Goal: Transaction & Acquisition: Purchase product/service

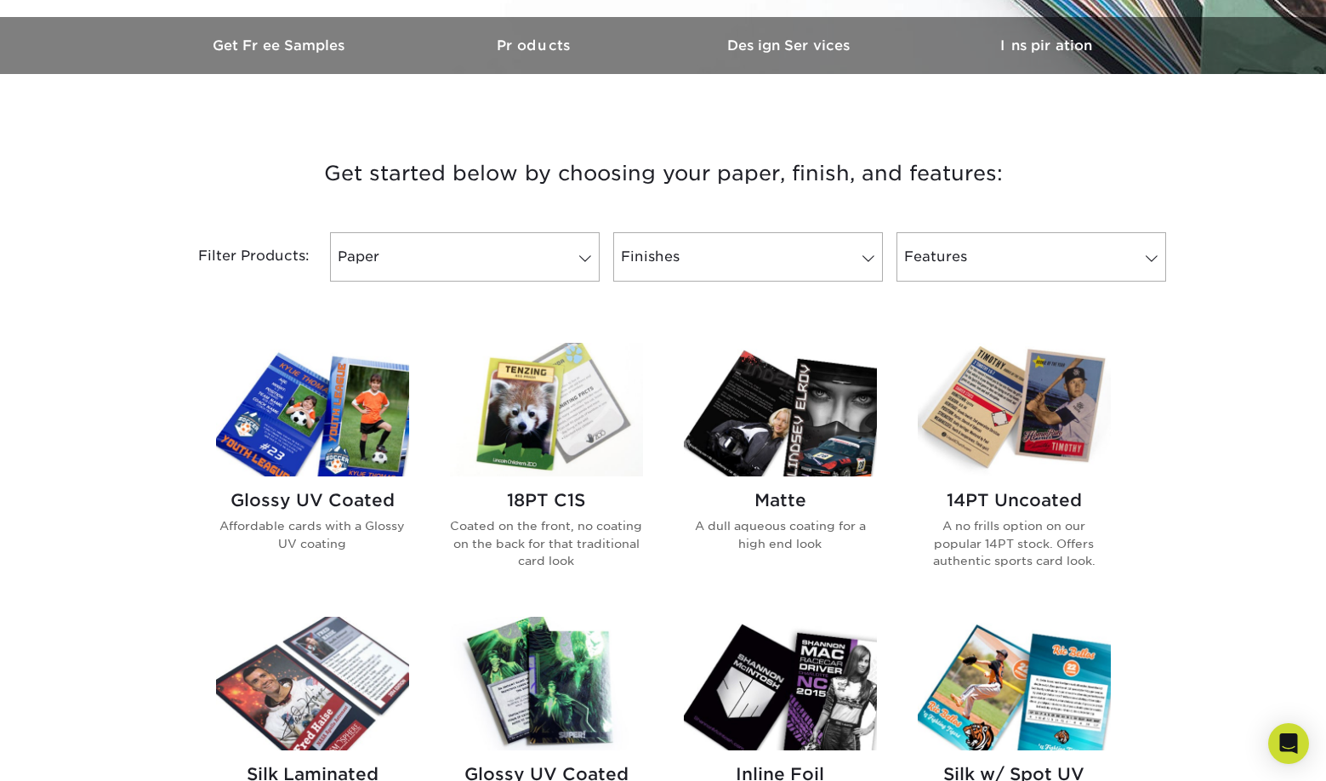
scroll to position [505, 0]
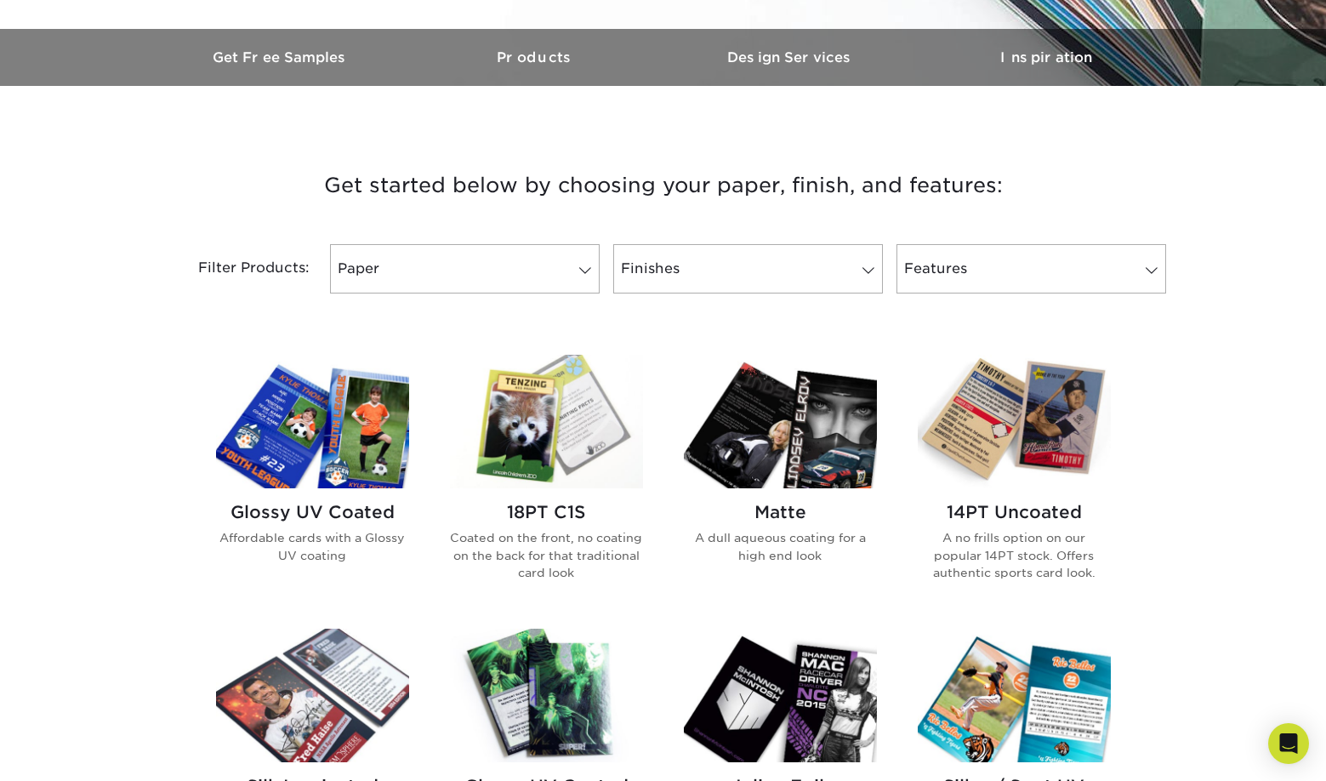
drag, startPoint x: 1010, startPoint y: 449, endPoint x: 512, endPoint y: 302, distance: 519.5
click at [919, 508] on h2 "14PT Uncoated" at bounding box center [1013, 512] width 193 height 20
